Goal: Check status: Check status

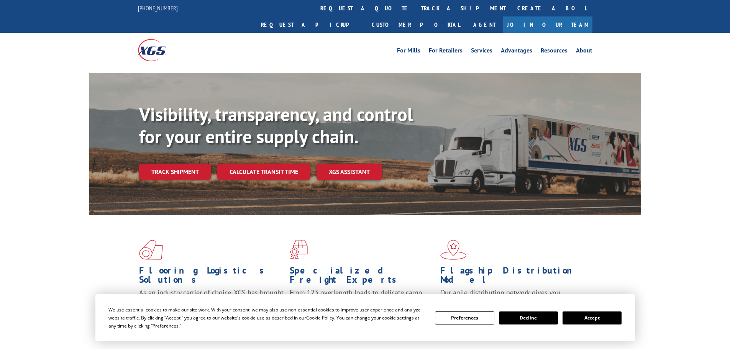
click at [594, 319] on button "Accept" at bounding box center [591, 317] width 59 height 13
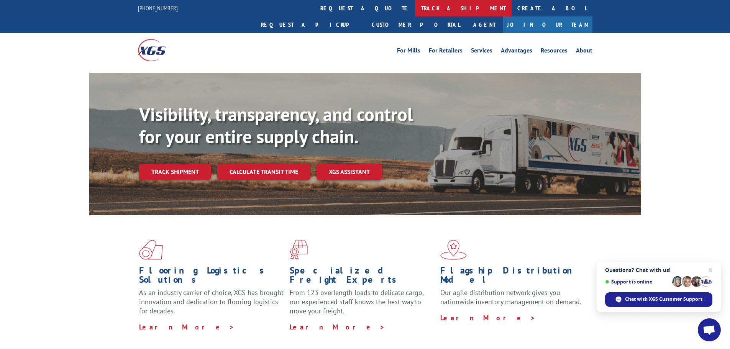
click at [415, 9] on link "track a shipment" at bounding box center [463, 8] width 96 height 16
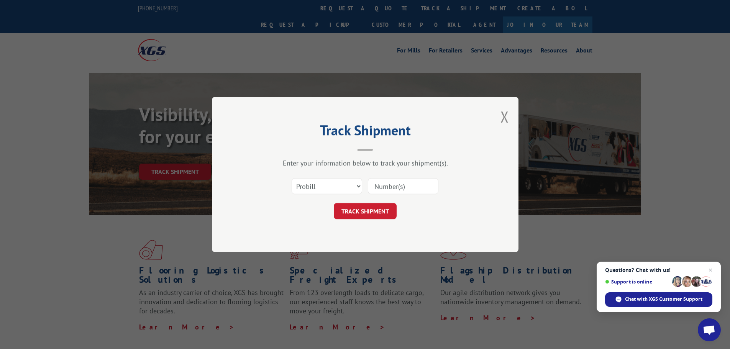
click at [380, 189] on input at bounding box center [403, 186] width 70 height 16
paste input "17502648"
type input "17502648"
click at [368, 210] on button "TRACK SHIPMENT" at bounding box center [365, 211] width 63 height 16
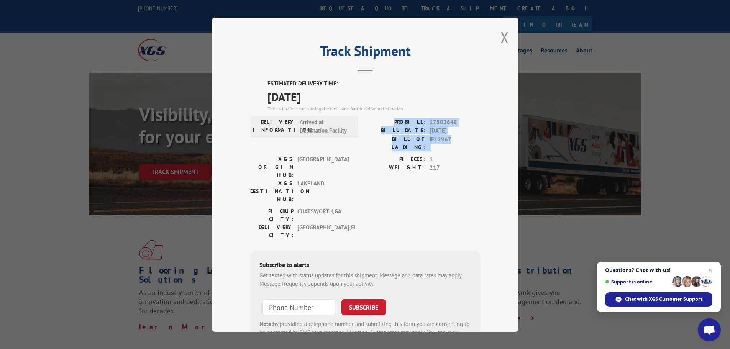
drag, startPoint x: 396, startPoint y: 118, endPoint x: 462, endPoint y: 141, distance: 69.3
click at [462, 141] on div "PROBILL: 17502648 BILL DATE: [DATE] BILL OF LADING: IF12967" at bounding box center [422, 134] width 115 height 33
click at [438, 207] on div "[GEOGRAPHIC_DATA]: [GEOGRAPHIC_DATA] , [GEOGRAPHIC_DATA]: [GEOGRAPHIC_DATA] , […" at bounding box center [365, 225] width 230 height 36
drag, startPoint x: 248, startPoint y: 119, endPoint x: 462, endPoint y: 141, distance: 215.2
click at [462, 141] on div "DELIVERY INFORMATION: Arrived at Destination Facility PROBILL: 17502648 BILL DA…" at bounding box center [365, 136] width 230 height 37
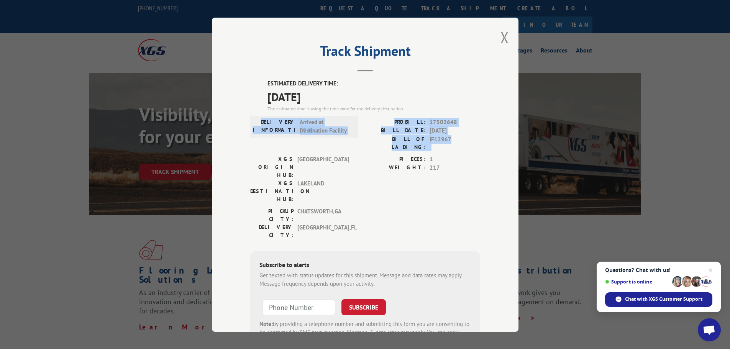
copy div "DELIVERY INFORMATION: Arrived at Destination Facility PROBILL: 17502648 BILL DA…"
click at [645, 299] on span "Chat with XGS Customer Support" at bounding box center [663, 299] width 77 height 7
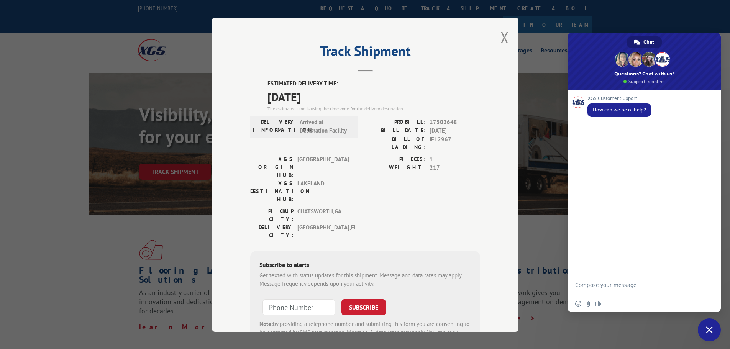
click at [587, 283] on textarea "Compose your message..." at bounding box center [635, 289] width 121 height 14
type textarea "DELIVERY INFORMATION: Arrived at Destination Facility PROBILL: 17502648 BILL DA…"
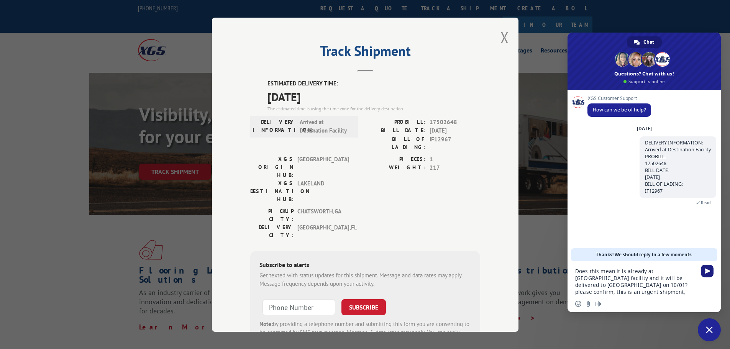
type textarea "Does this mean it is already at [GEOGRAPHIC_DATA] facility and it will be deliv…"
click at [707, 273] on span "Send" at bounding box center [707, 271] width 6 height 6
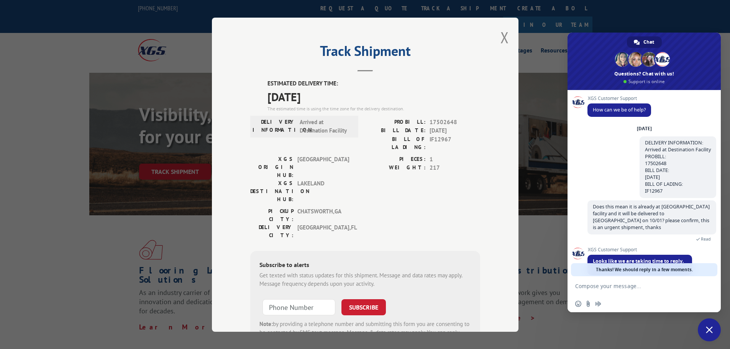
scroll to position [30, 0]
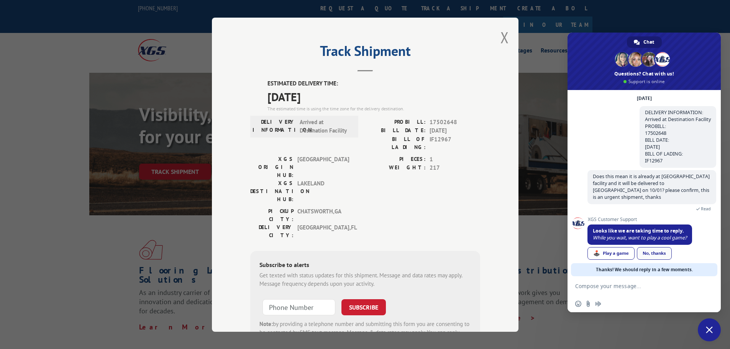
click at [654, 248] on div "No, thanks" at bounding box center [654, 253] width 35 height 13
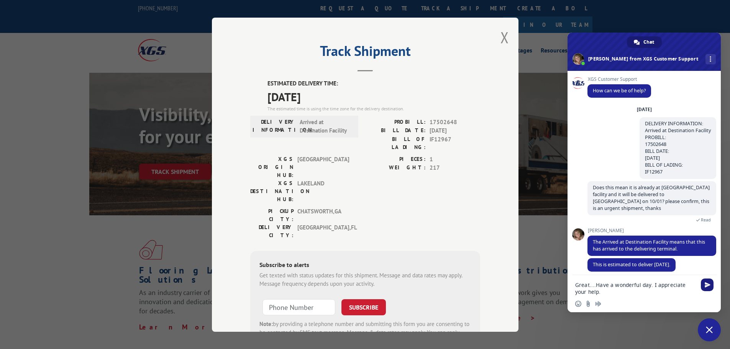
type textarea "Great....Have a wonderful day. I appreciate your help."
click at [706, 286] on span "Send" at bounding box center [707, 285] width 6 height 6
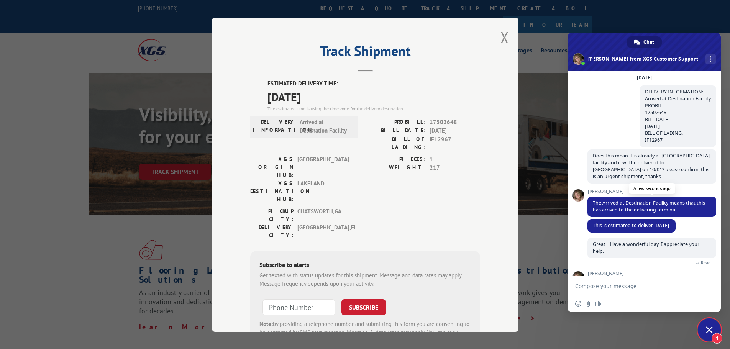
scroll to position [100, 0]
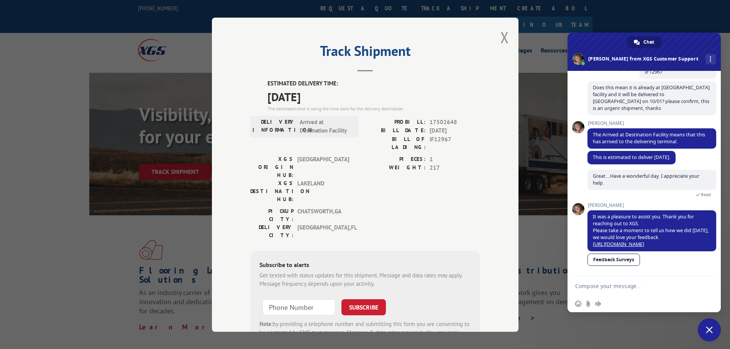
click at [615, 260] on link "Feedback Surveys" at bounding box center [613, 260] width 52 height 12
click at [709, 332] on span "Close chat" at bounding box center [709, 329] width 7 height 7
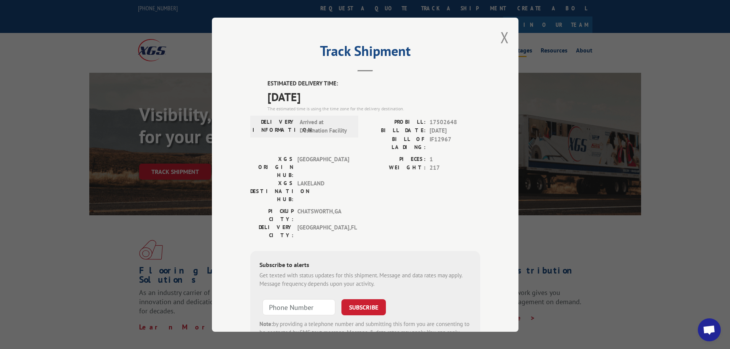
click at [501, 37] on button "Close modal" at bounding box center [504, 37] width 8 height 20
